Goal: Navigation & Orientation: Understand site structure

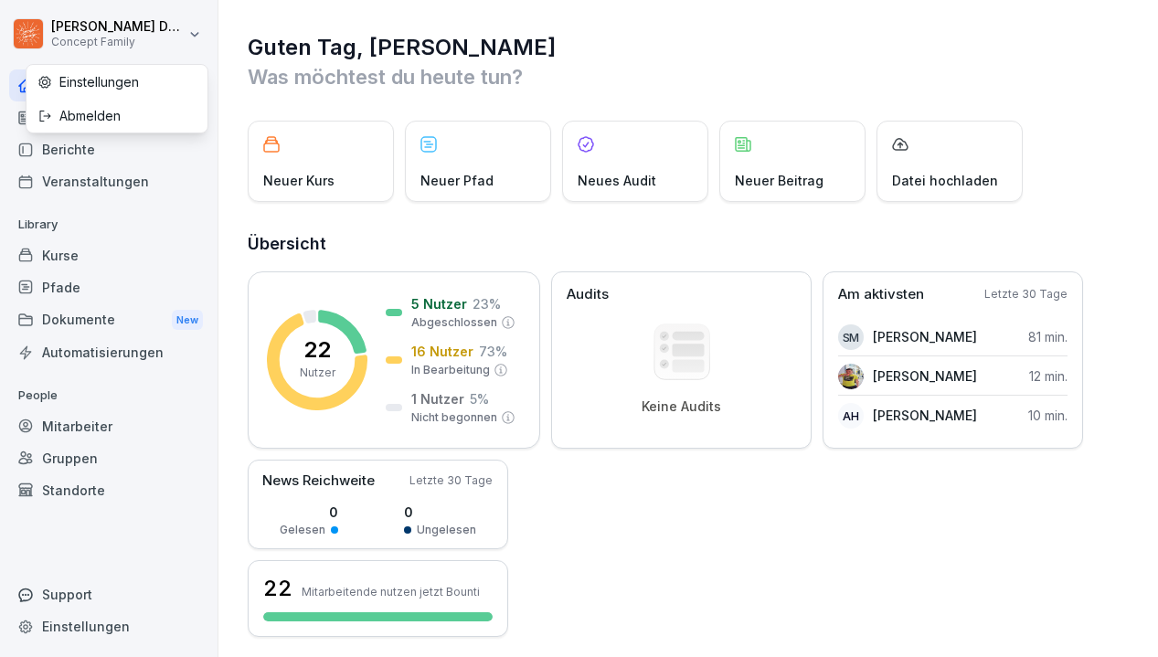
click at [191, 37] on html "[PERSON_NAME] Concept Family Home News Berichte Veranstaltungen Library Kurse P…" at bounding box center [579, 328] width 1158 height 657
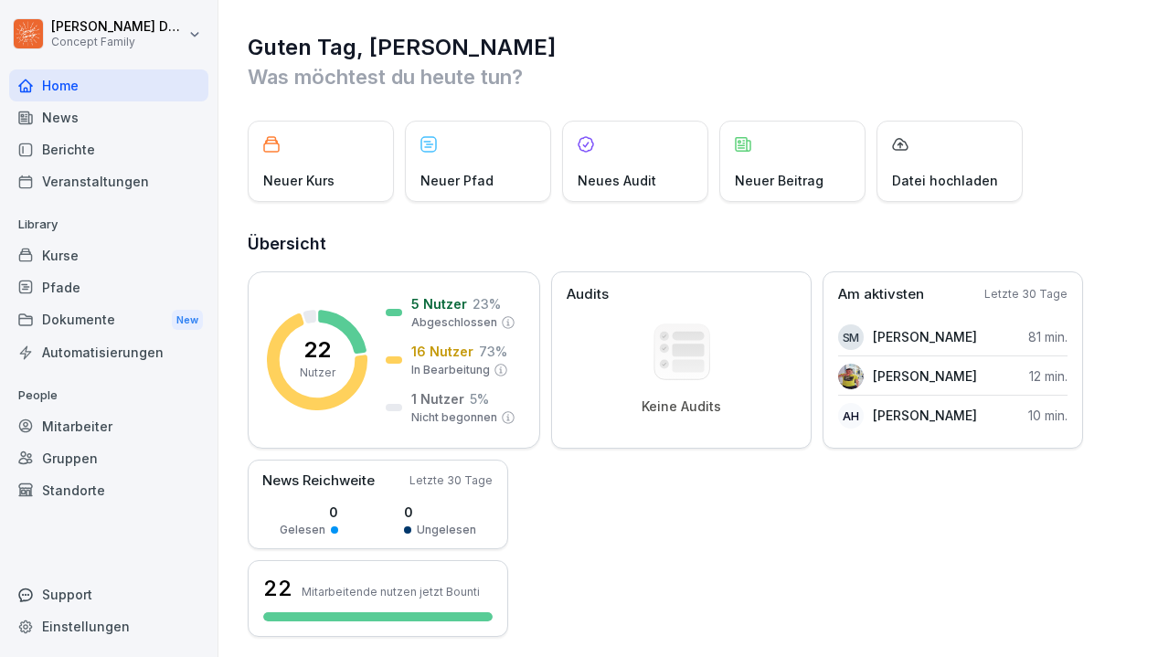
click at [611, 526] on html "[PERSON_NAME] Concept Family Home News Berichte Veranstaltungen Library Kurse P…" at bounding box center [579, 328] width 1158 height 657
click at [84, 140] on div "Berichte" at bounding box center [108, 149] width 199 height 32
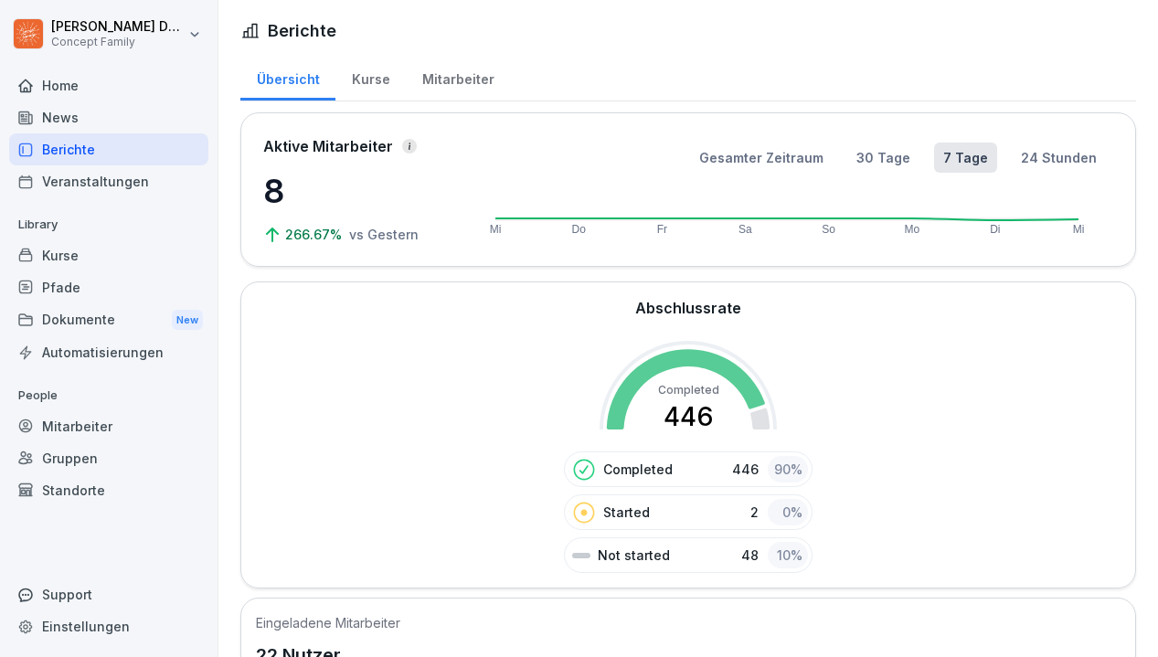
click at [93, 123] on div "News" at bounding box center [108, 117] width 199 height 32
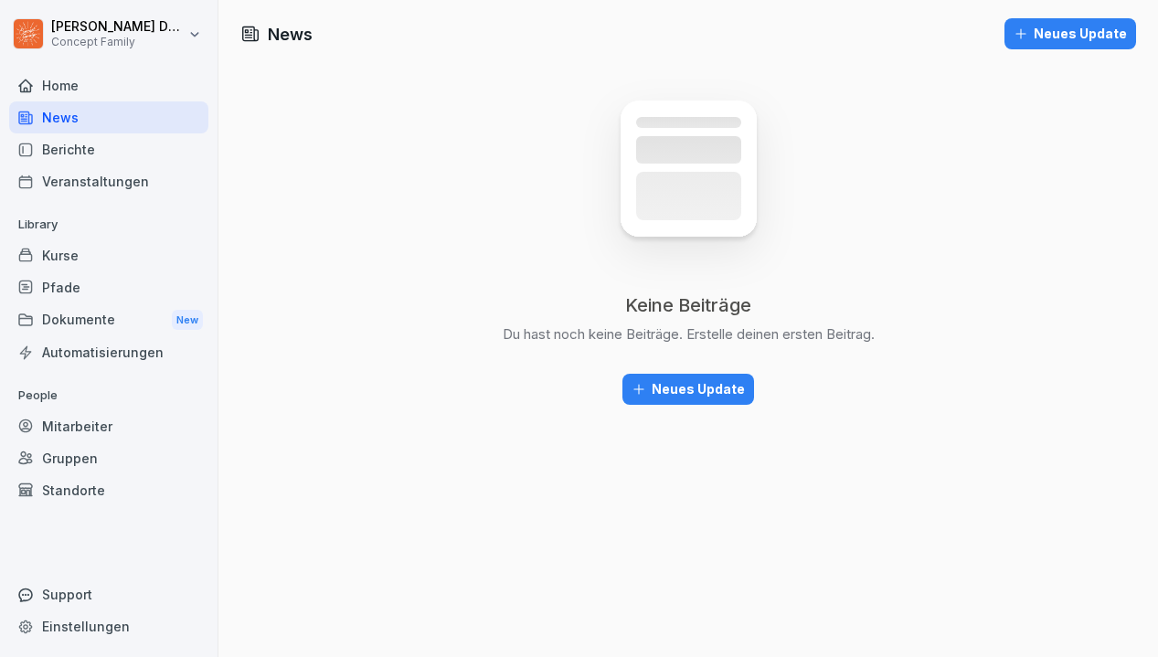
click at [115, 91] on div "Home" at bounding box center [108, 85] width 199 height 32
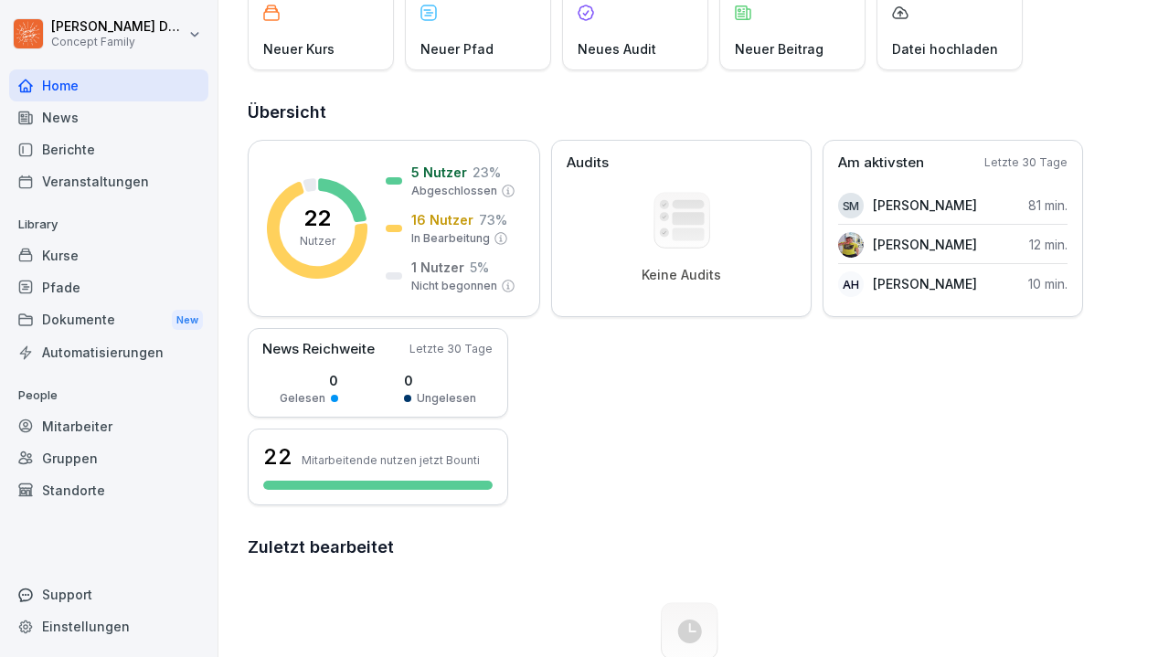
scroll to position [133, 0]
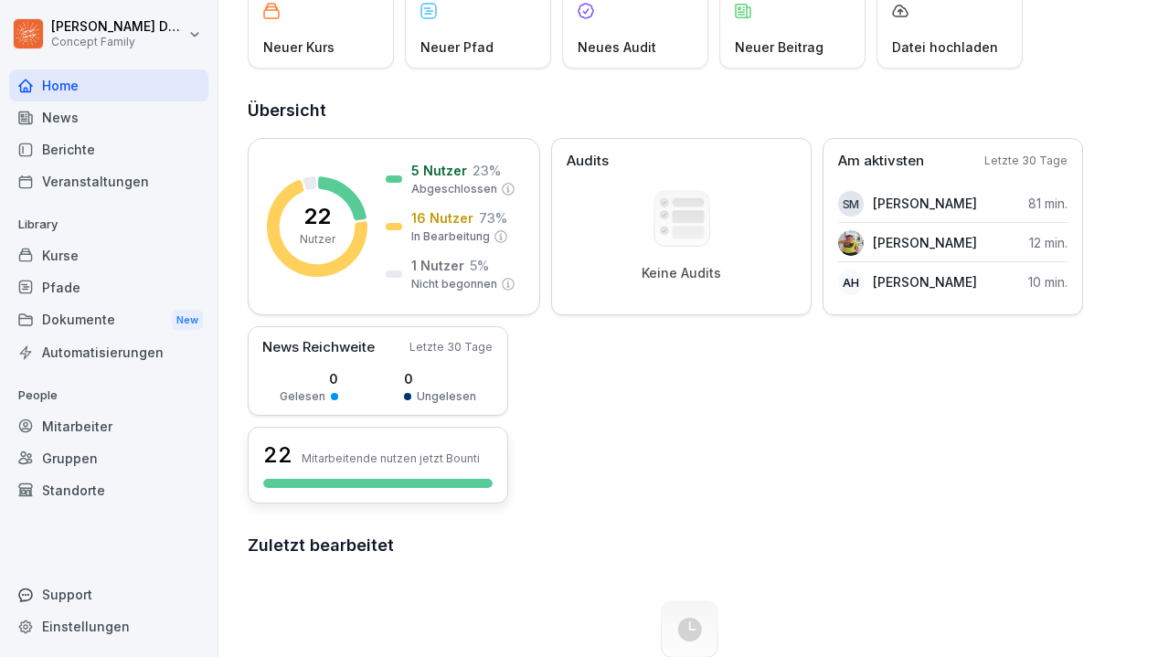
click at [385, 465] on div "22 Mitarbeitende nutzen jetzt Bounti" at bounding box center [377, 455] width 229 height 31
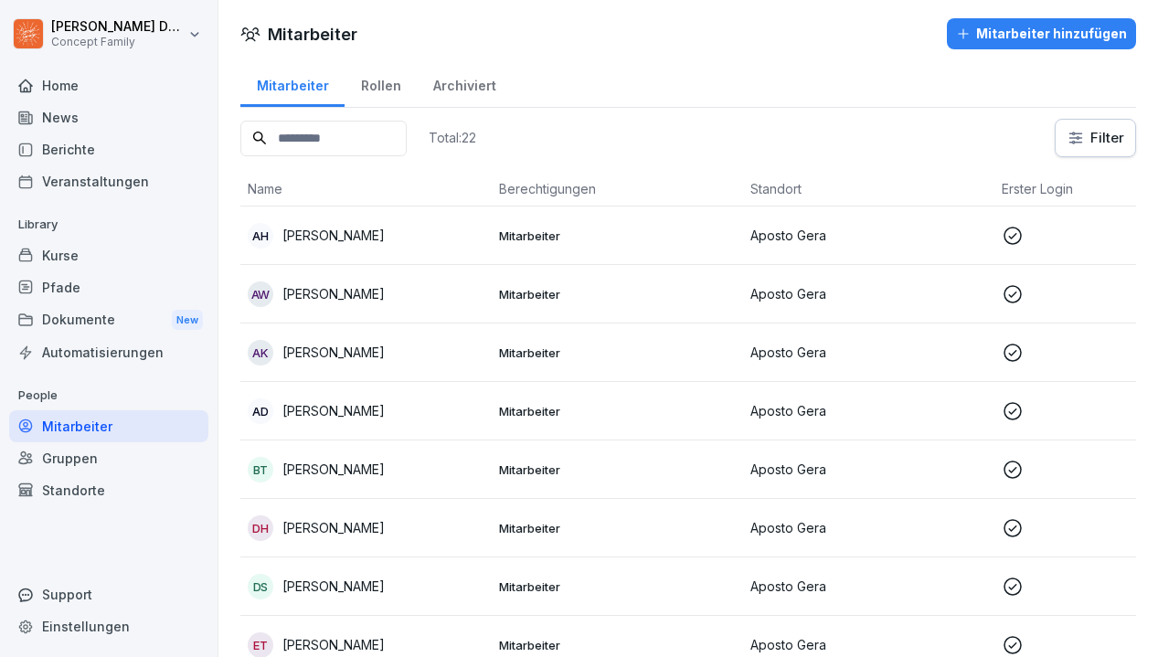
click at [377, 80] on div "Rollen" at bounding box center [381, 83] width 72 height 47
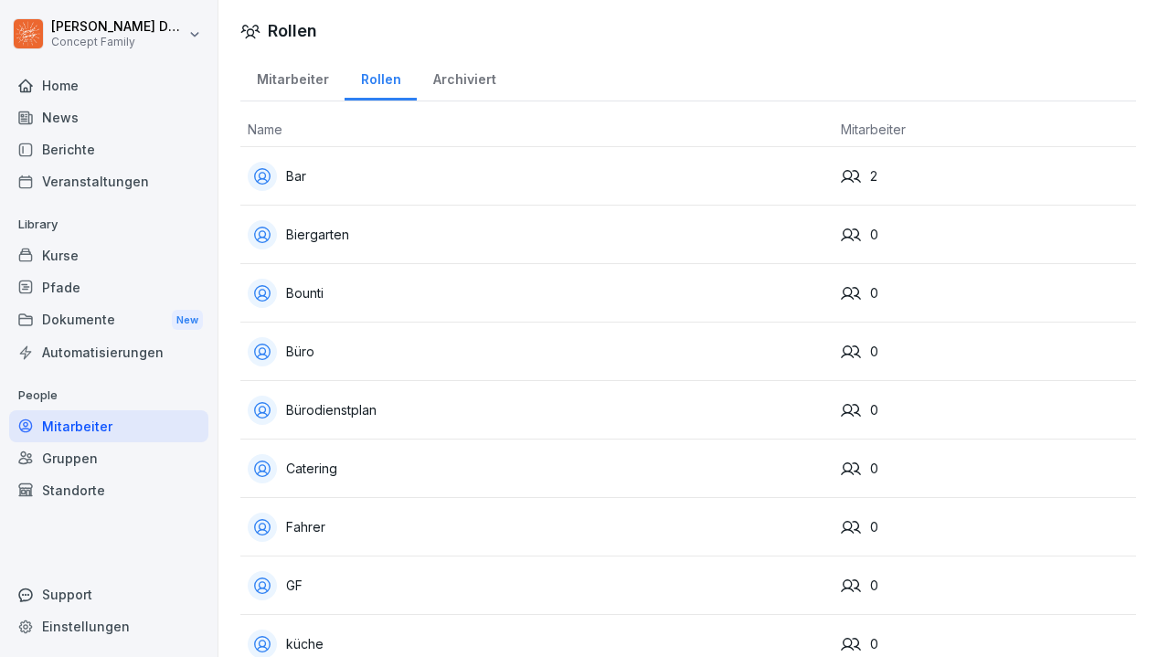
click at [291, 90] on div "Mitarbeiter" at bounding box center [292, 77] width 104 height 47
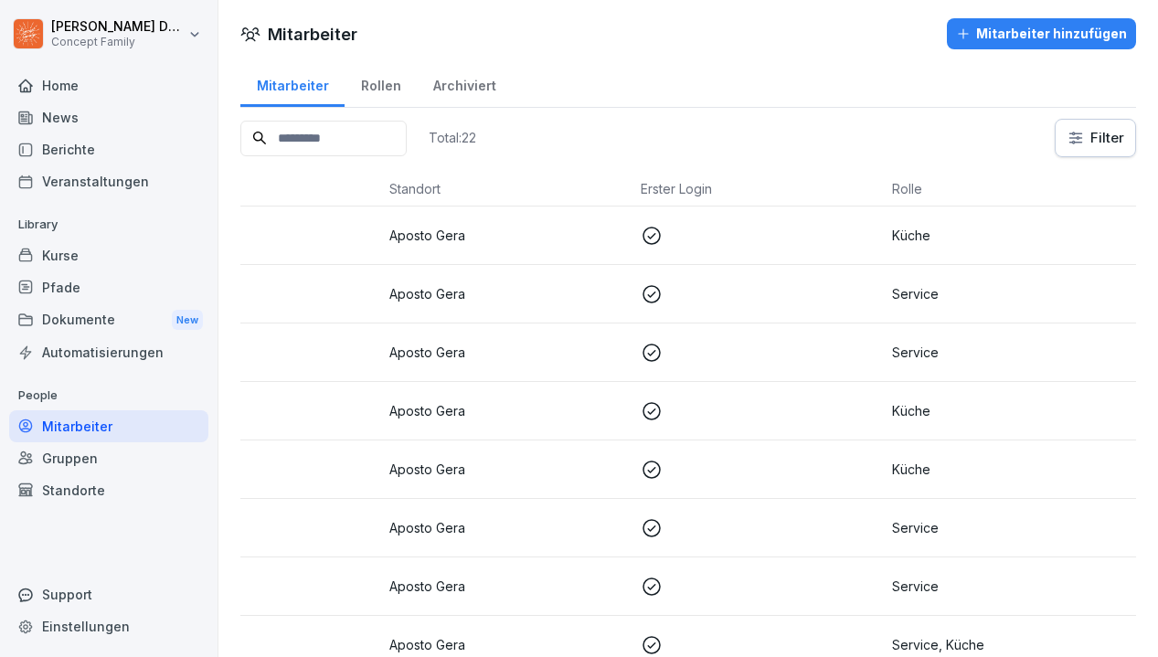
scroll to position [0, 361]
click at [68, 18] on html "[PERSON_NAME] Concept Family Home News Berichte Veranstaltungen Library Kurse P…" at bounding box center [579, 328] width 1158 height 657
click at [706, 95] on html "[PERSON_NAME] Concept Family Home News Berichte Veranstaltungen Library Kurse P…" at bounding box center [579, 328] width 1158 height 657
click at [94, 141] on div "Berichte" at bounding box center [108, 149] width 199 height 32
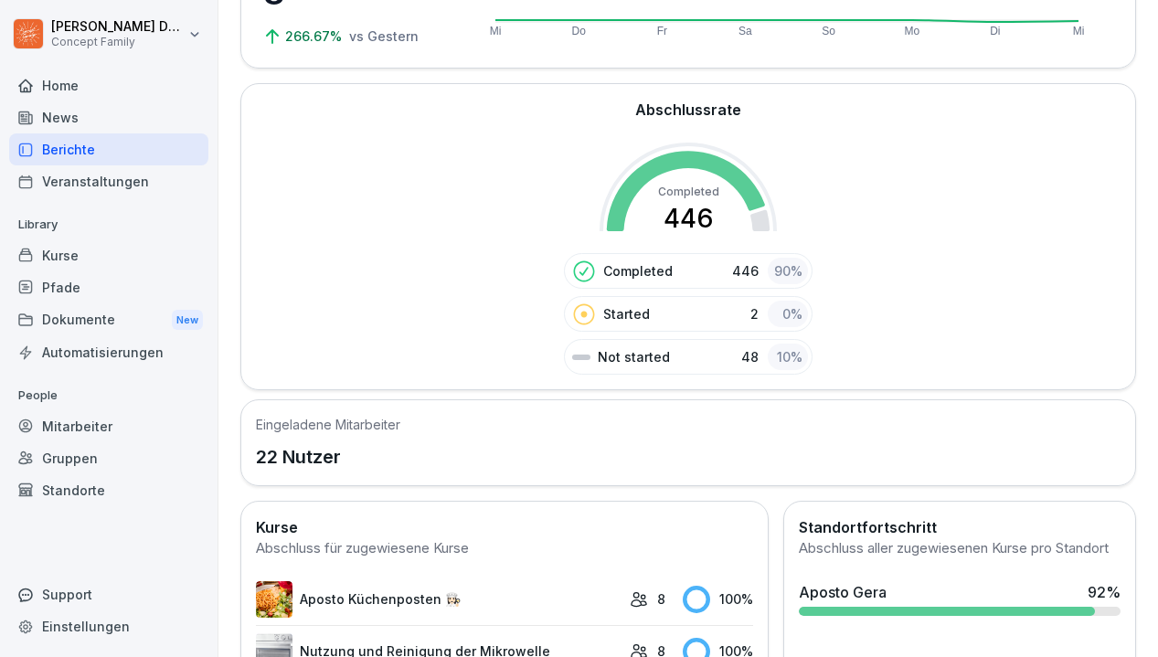
scroll to position [194, 0]
